Goal: Task Accomplishment & Management: Use online tool/utility

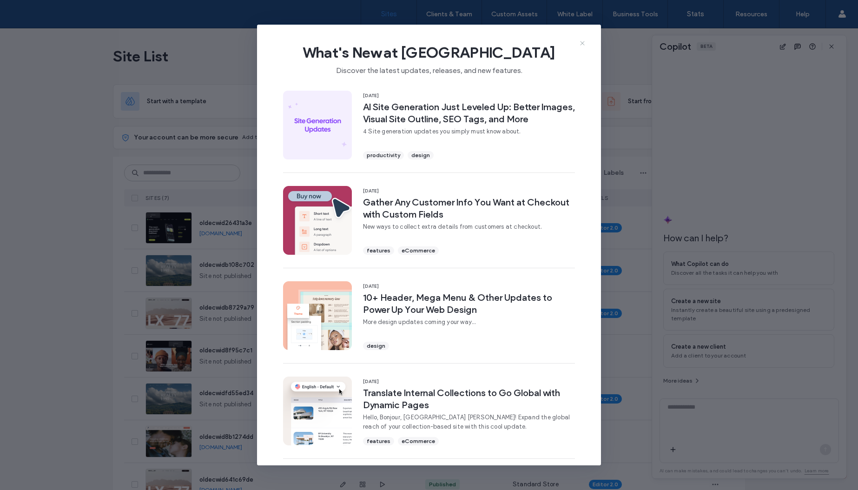
click at [583, 43] on icon at bounding box center [582, 43] width 7 height 7
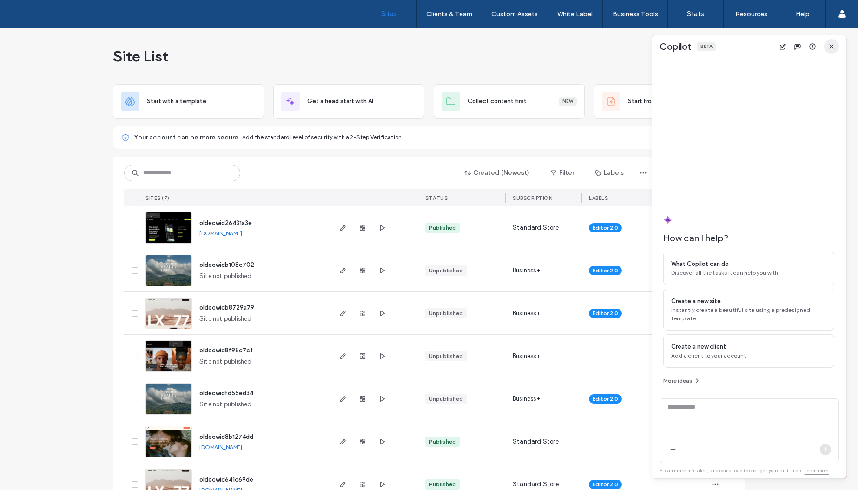
click at [831, 46] on icon "button" at bounding box center [831, 46] width 7 height 7
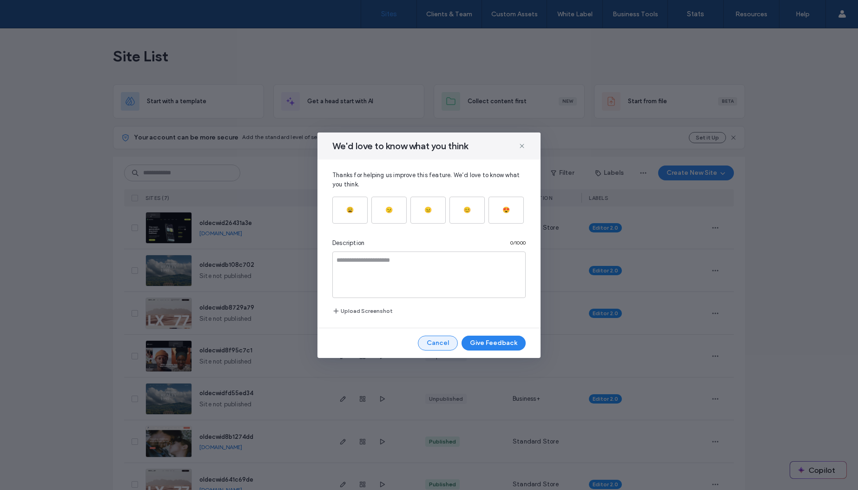
click at [434, 345] on button "Cancel" at bounding box center [438, 343] width 40 height 15
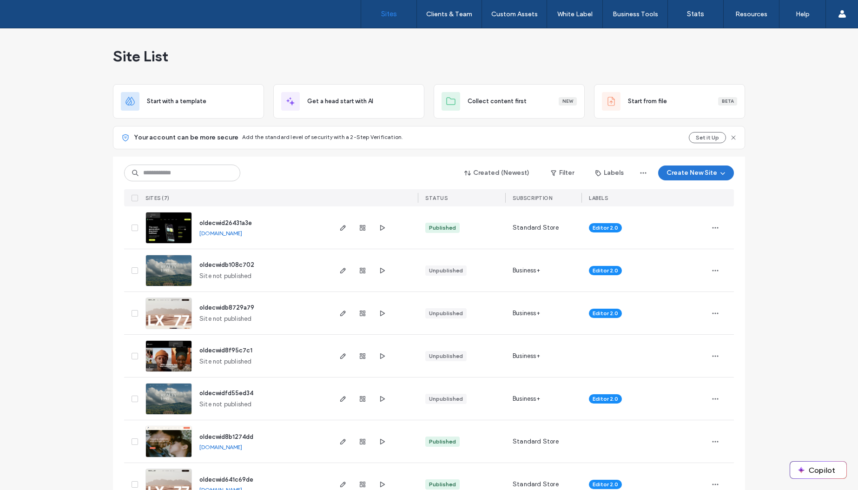
click at [695, 171] on button "Create New Site" at bounding box center [696, 172] width 76 height 15
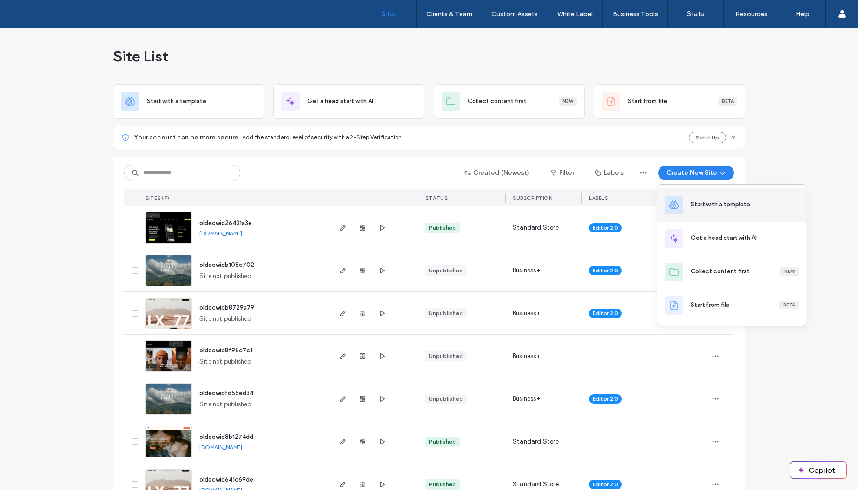
click at [719, 200] on div "Start with a template" at bounding box center [720, 204] width 59 height 9
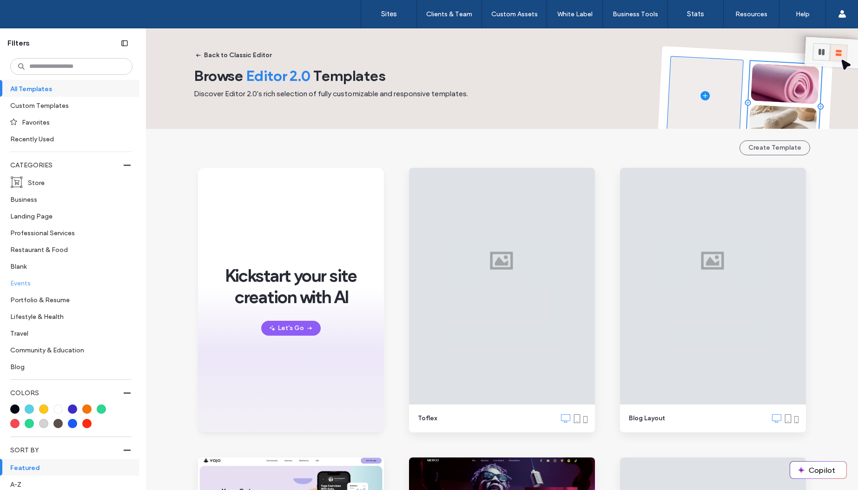
scroll to position [29, 0]
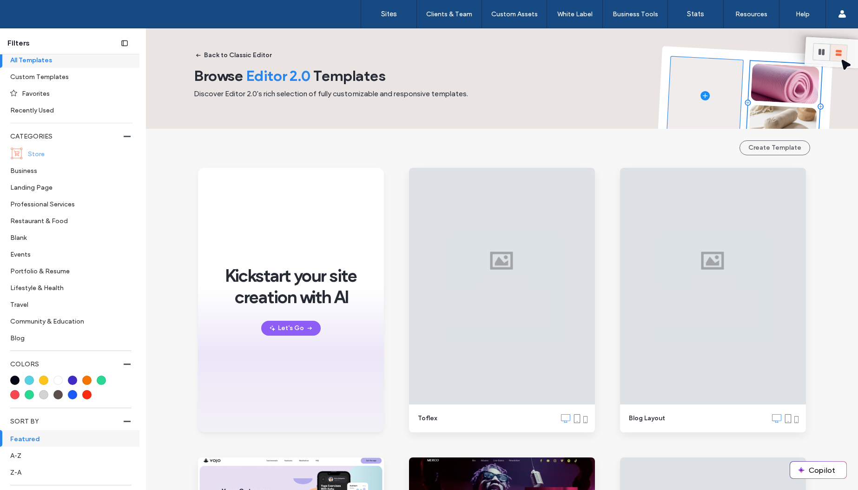
click at [49, 151] on label "Store" at bounding box center [76, 153] width 97 height 16
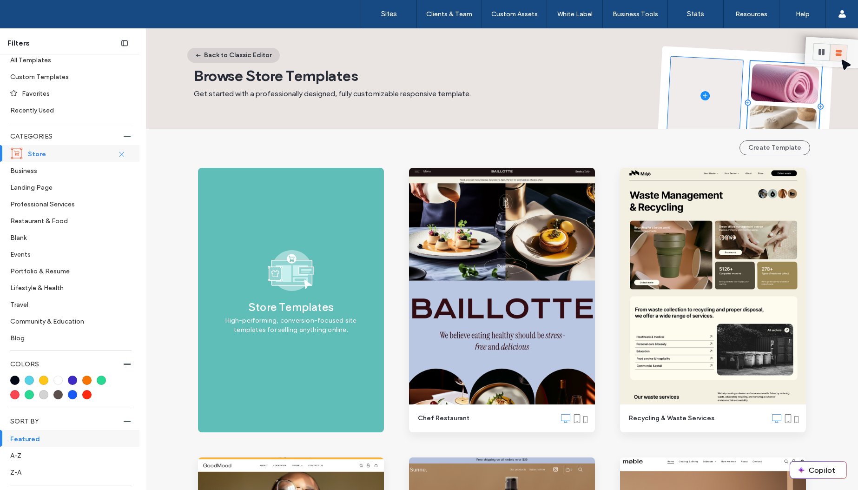
click at [225, 60] on button "Back to Classic Editor" at bounding box center [233, 55] width 92 height 15
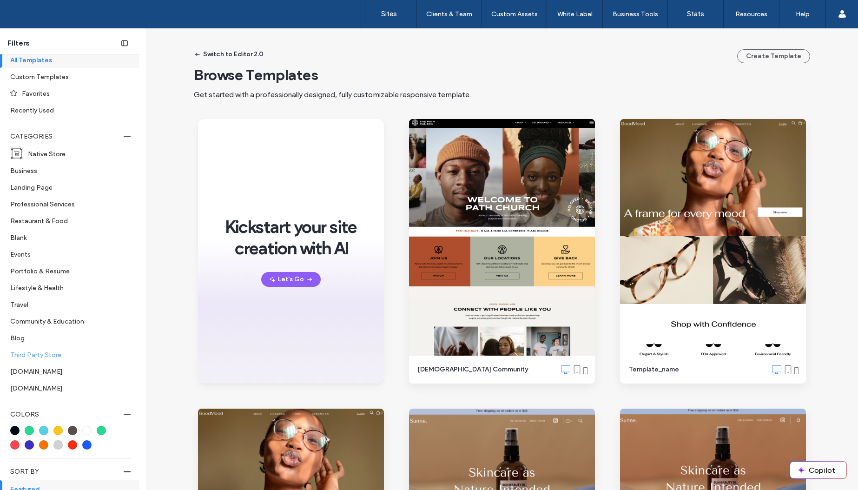
click at [46, 353] on label "Third Party Store" at bounding box center [67, 354] width 114 height 16
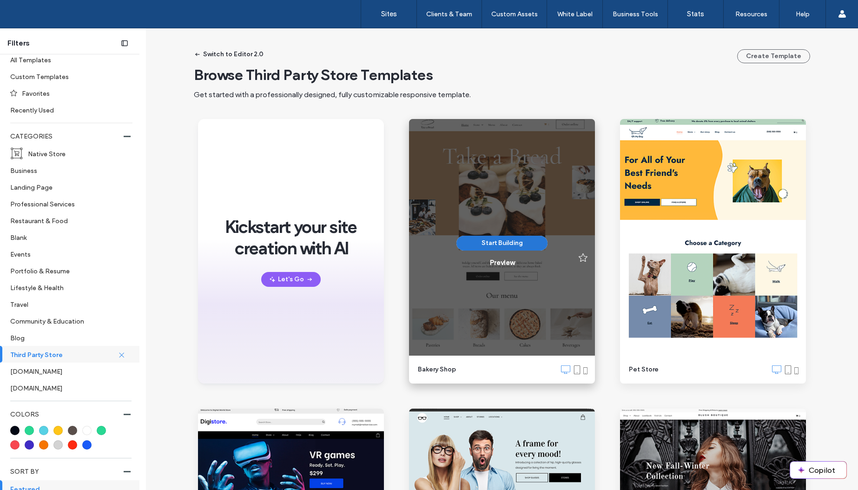
click at [518, 246] on button "Start Building" at bounding box center [501, 243] width 91 height 15
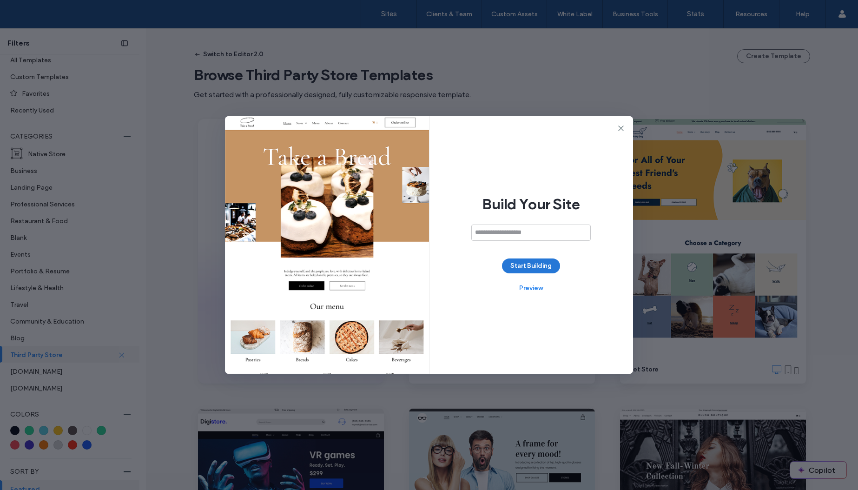
click at [540, 266] on button "Start Building" at bounding box center [531, 265] width 58 height 15
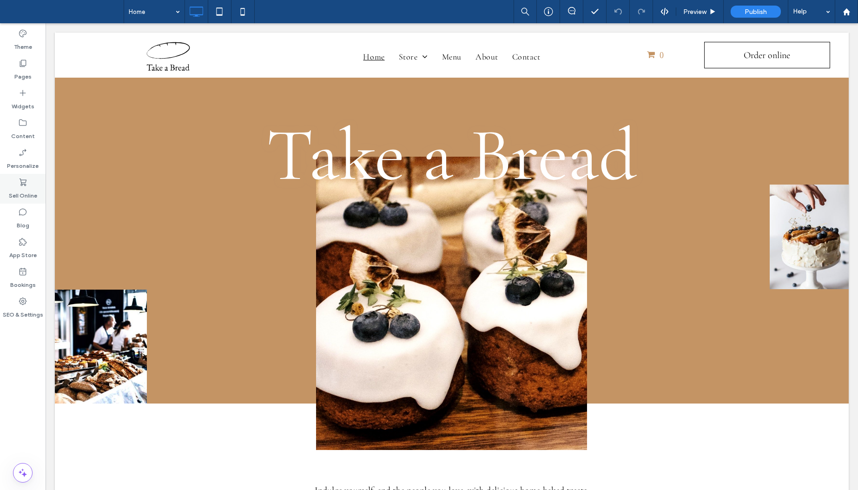
click at [26, 184] on icon at bounding box center [22, 182] width 9 height 9
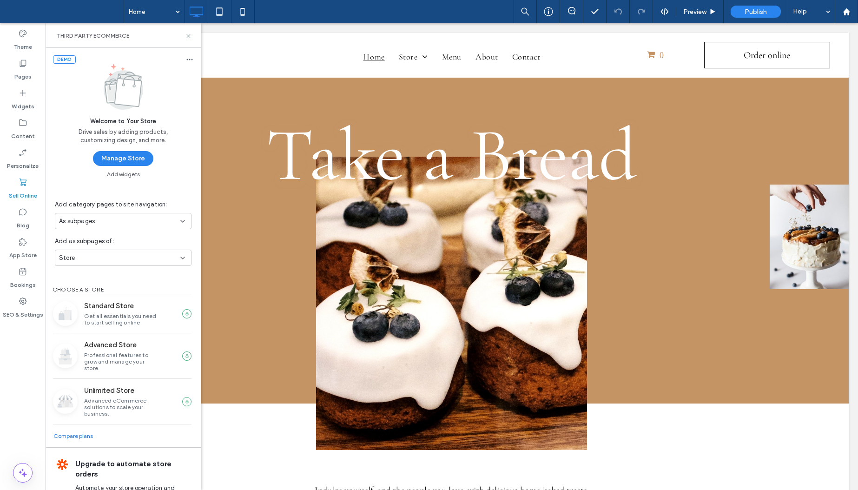
click at [162, 286] on div "CHOOSE A STORE Standard Store Get all essentials you need to start selling onli…" at bounding box center [123, 354] width 155 height 140
click at [137, 258] on div "Store" at bounding box center [119, 257] width 121 height 9
click at [172, 183] on div "DEMO Welcome to Your Store Drive sales by adding products, customizing design, …" at bounding box center [123, 290] width 155 height 484
click at [24, 92] on use at bounding box center [23, 93] width 6 height 6
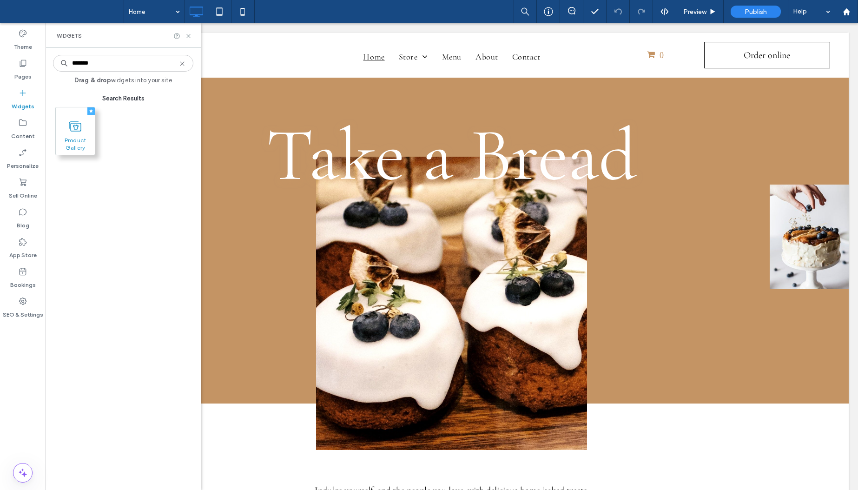
type input "*******"
click at [74, 155] on div "Product Gallery" at bounding box center [75, 131] width 40 height 48
click at [78, 139] on span "Product Gallery" at bounding box center [75, 143] width 39 height 13
